Goal: Task Accomplishment & Management: Manage account settings

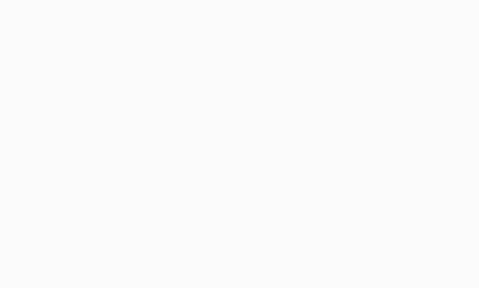
click at [150, 181] on button "Log in" at bounding box center [117, 179] width 109 height 15
type email "[EMAIL_ADDRESS][DOMAIN_NAME]"
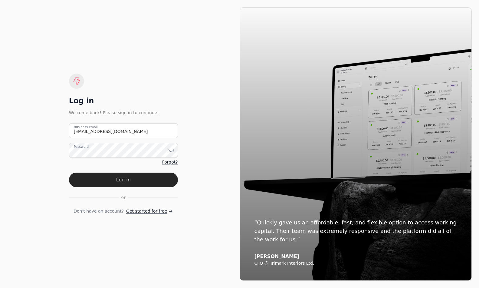
click at [150, 181] on button "Log in" at bounding box center [123, 179] width 109 height 15
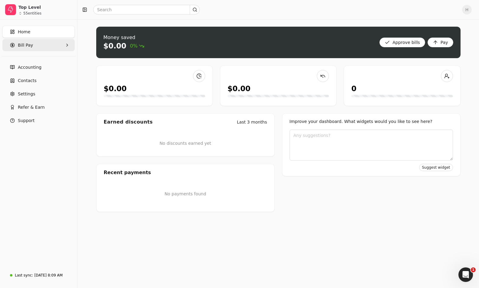
click at [26, 48] on Pay "Bill Pay" at bounding box center [38, 45] width 72 height 12
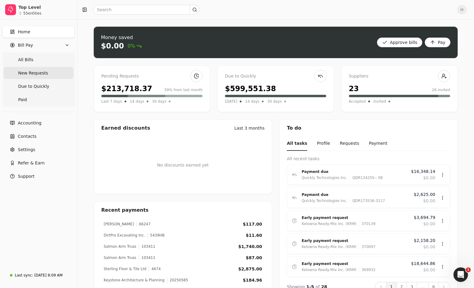
click at [42, 75] on span "New Requests" at bounding box center [33, 73] width 30 height 6
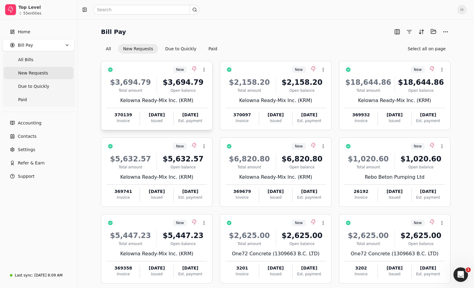
click at [187, 82] on div "$3,694.79" at bounding box center [182, 82] width 47 height 11
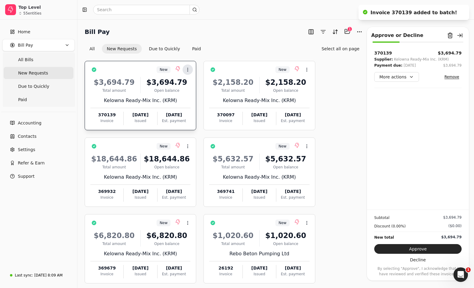
click at [185, 69] on button "Context Menu Button" at bounding box center [188, 69] width 10 height 10
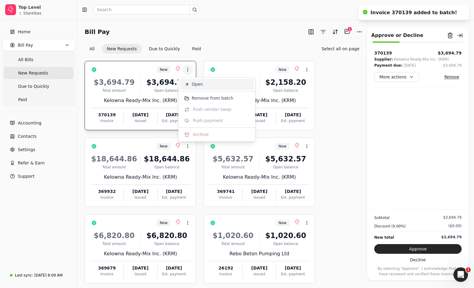
click at [191, 84] on li "Open" at bounding box center [217, 84] width 74 height 11
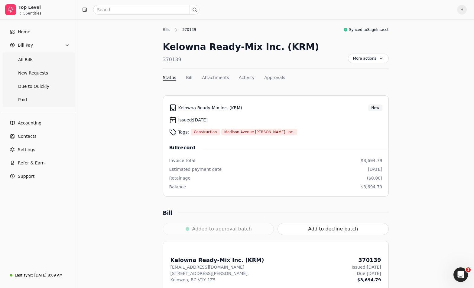
click at [167, 30] on div "Bills" at bounding box center [168, 29] width 11 height 5
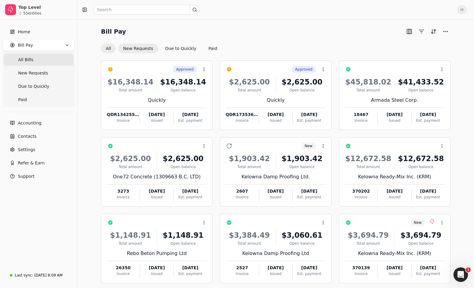
click at [147, 46] on button "New Requests" at bounding box center [138, 49] width 40 height 10
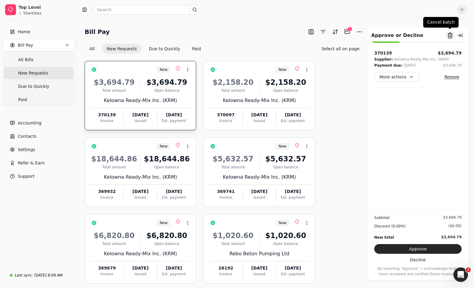
click at [452, 38] on button "Remove from batch" at bounding box center [450, 36] width 10 height 10
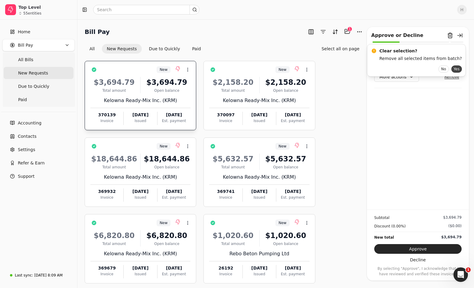
click at [451, 69] on button "Yes" at bounding box center [456, 68] width 11 height 7
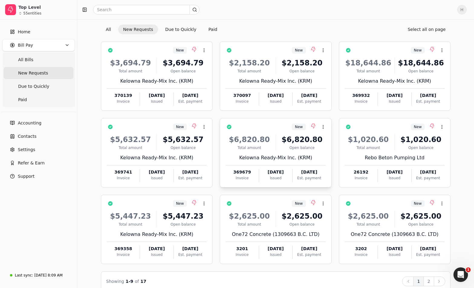
scroll to position [29, 0]
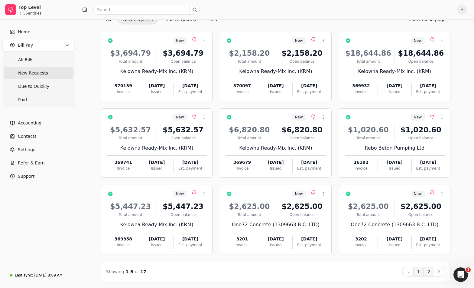
click at [431, 274] on button "2" at bounding box center [429, 271] width 11 height 10
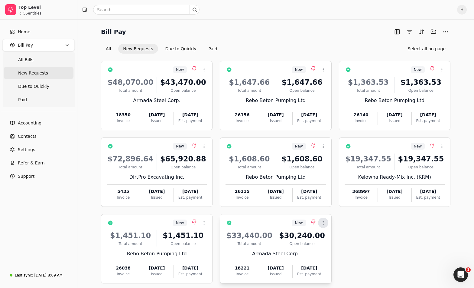
click at [325, 224] on icon at bounding box center [323, 222] width 5 height 5
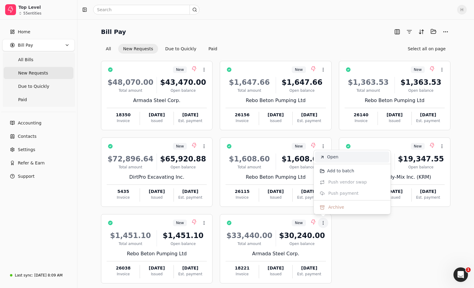
click at [334, 160] on span "Open" at bounding box center [332, 157] width 11 height 6
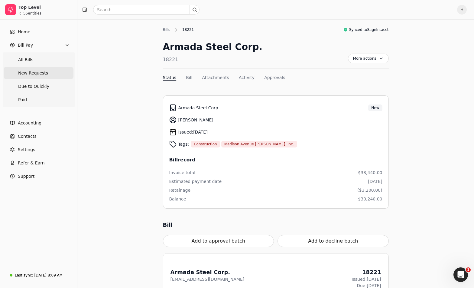
click at [40, 76] on span "New Requests" at bounding box center [33, 73] width 30 height 6
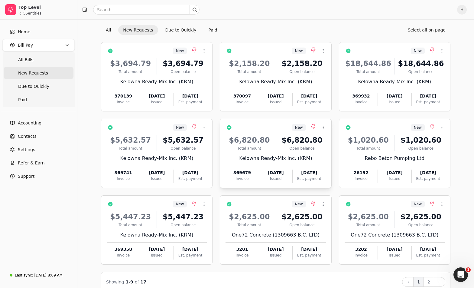
scroll to position [29, 0]
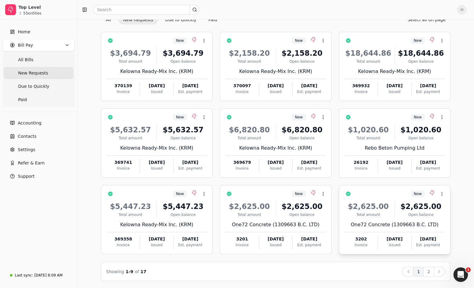
click at [408, 218] on div "$2,625.00 Total amount $2,625.00 Open balance One72 Concrete (1309663 B.C. LTD)…" at bounding box center [395, 223] width 100 height 52
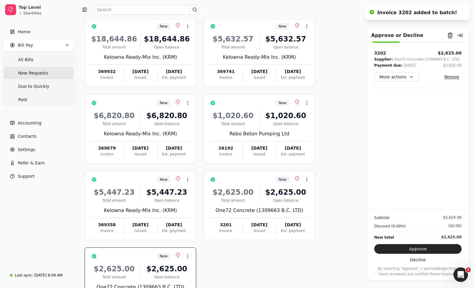
scroll to position [0, 0]
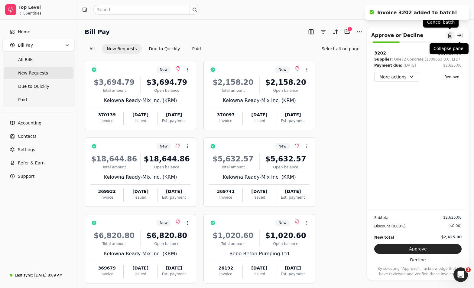
click at [452, 34] on button "Remove from batch" at bounding box center [450, 36] width 10 height 10
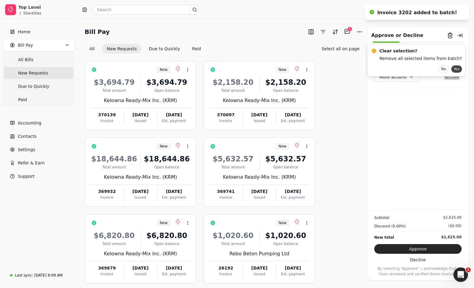
click at [451, 68] on button "Yes" at bounding box center [456, 68] width 11 height 7
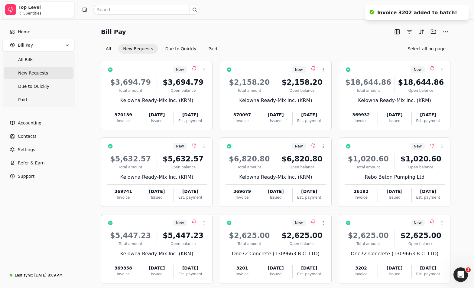
click at [49, 12] on div "55 entities" at bounding box center [45, 13] width 54 height 4
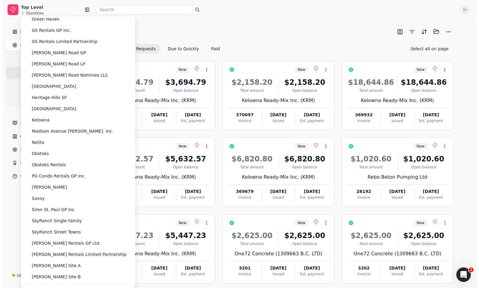
scroll to position [360, 0]
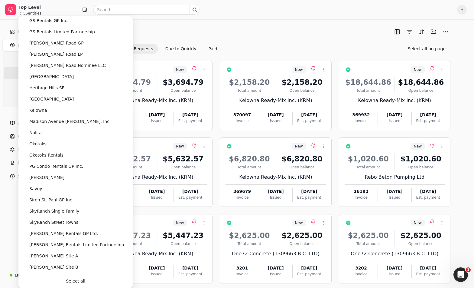
click at [224, 17] on div "H" at bounding box center [275, 9] width 397 height 19
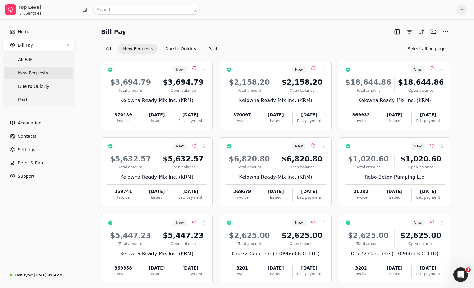
click at [467, 10] on span "H" at bounding box center [462, 10] width 10 height 10
click at [426, 40] on div "H [PERSON_NAME] Personal settings Sign Out" at bounding box center [438, 34] width 68 height 36
click at [428, 51] on div "H [PERSON_NAME] Personal settings Sign Out" at bounding box center [438, 34] width 68 height 36
click at [427, 47] on span "Sign Out" at bounding box center [425, 45] width 18 height 6
